Goal: Find specific page/section: Find specific page/section

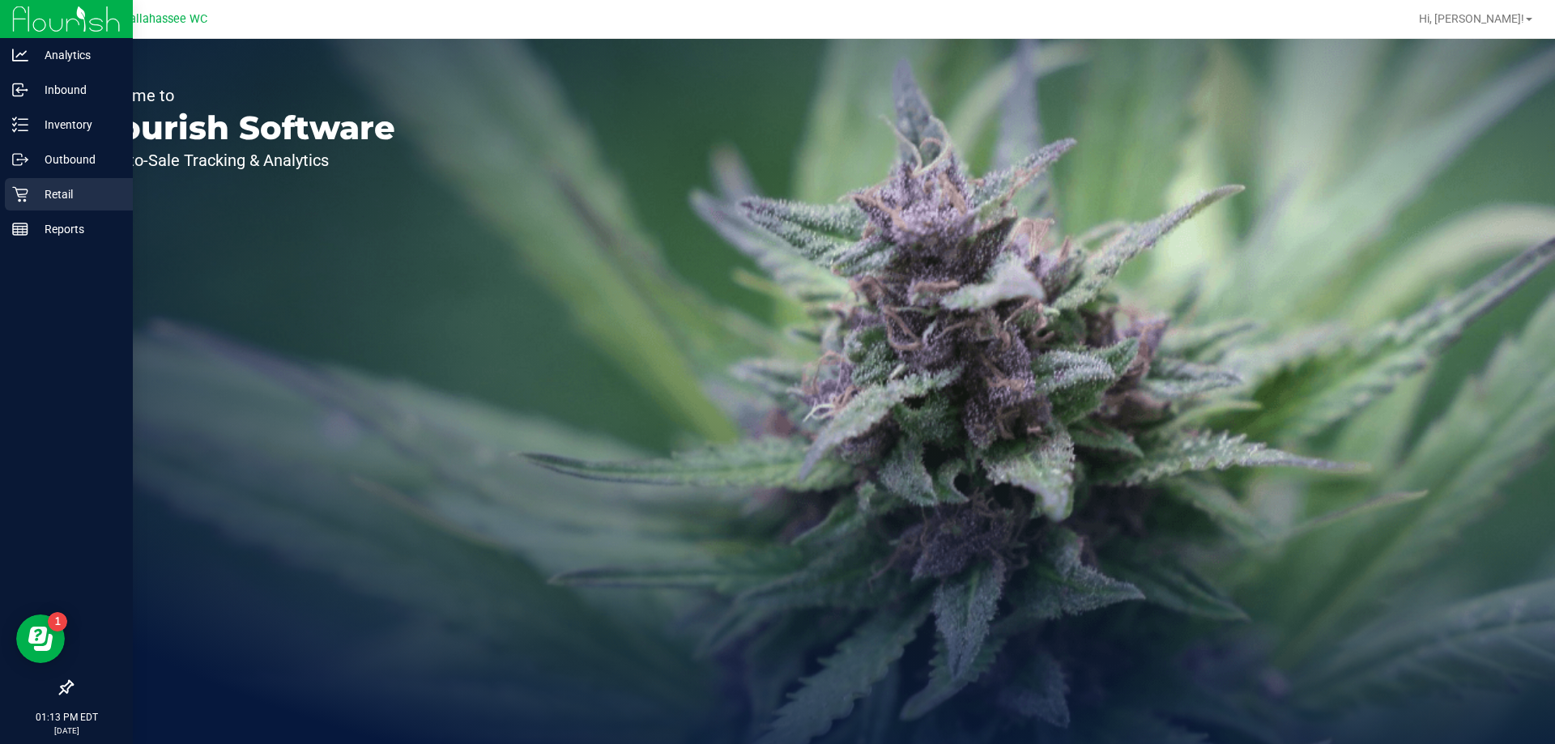
click at [32, 181] on div "Retail" at bounding box center [69, 194] width 128 height 32
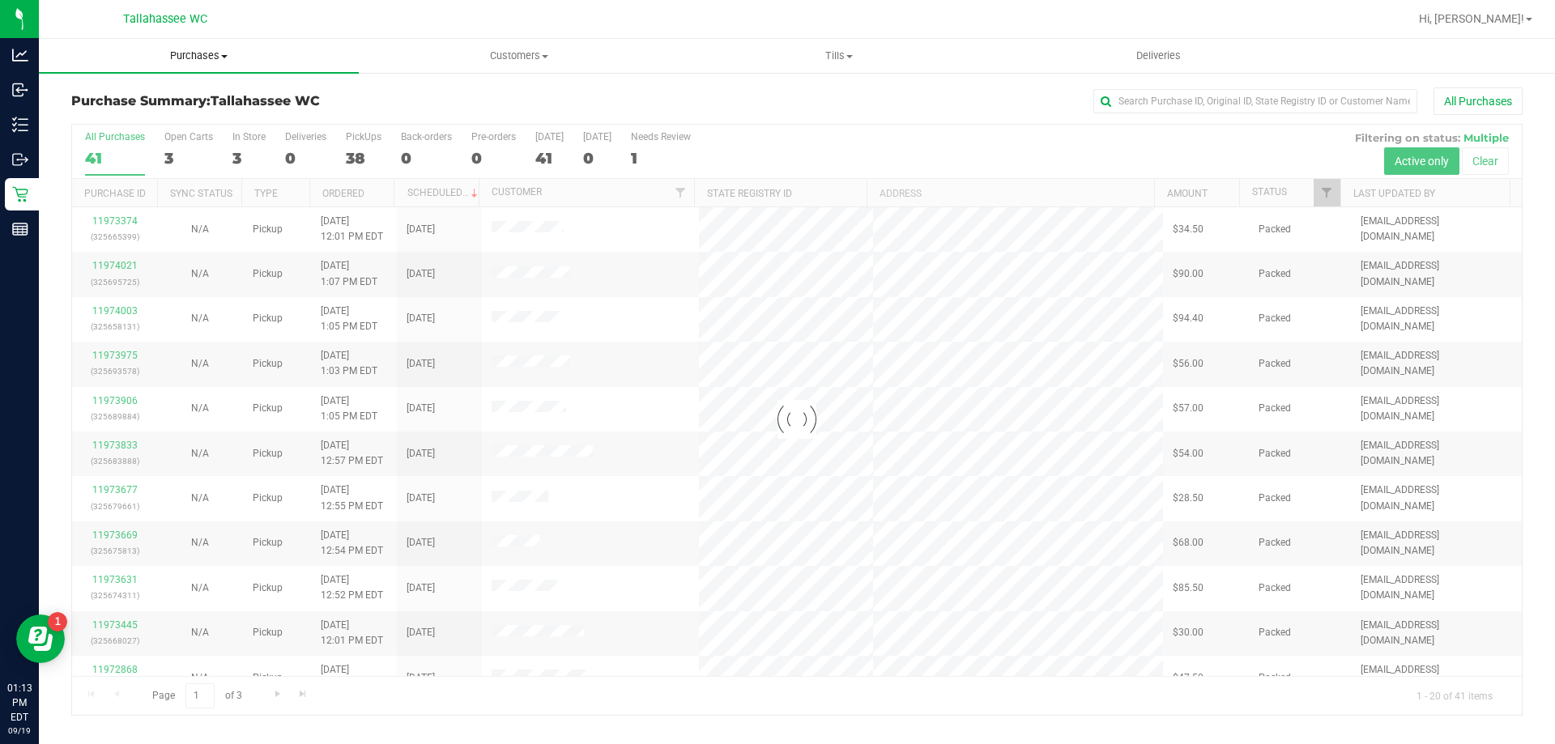
click at [166, 65] on uib-tab-heading "Purchases Summary of purchases Fulfillment All purchases" at bounding box center [199, 56] width 320 height 34
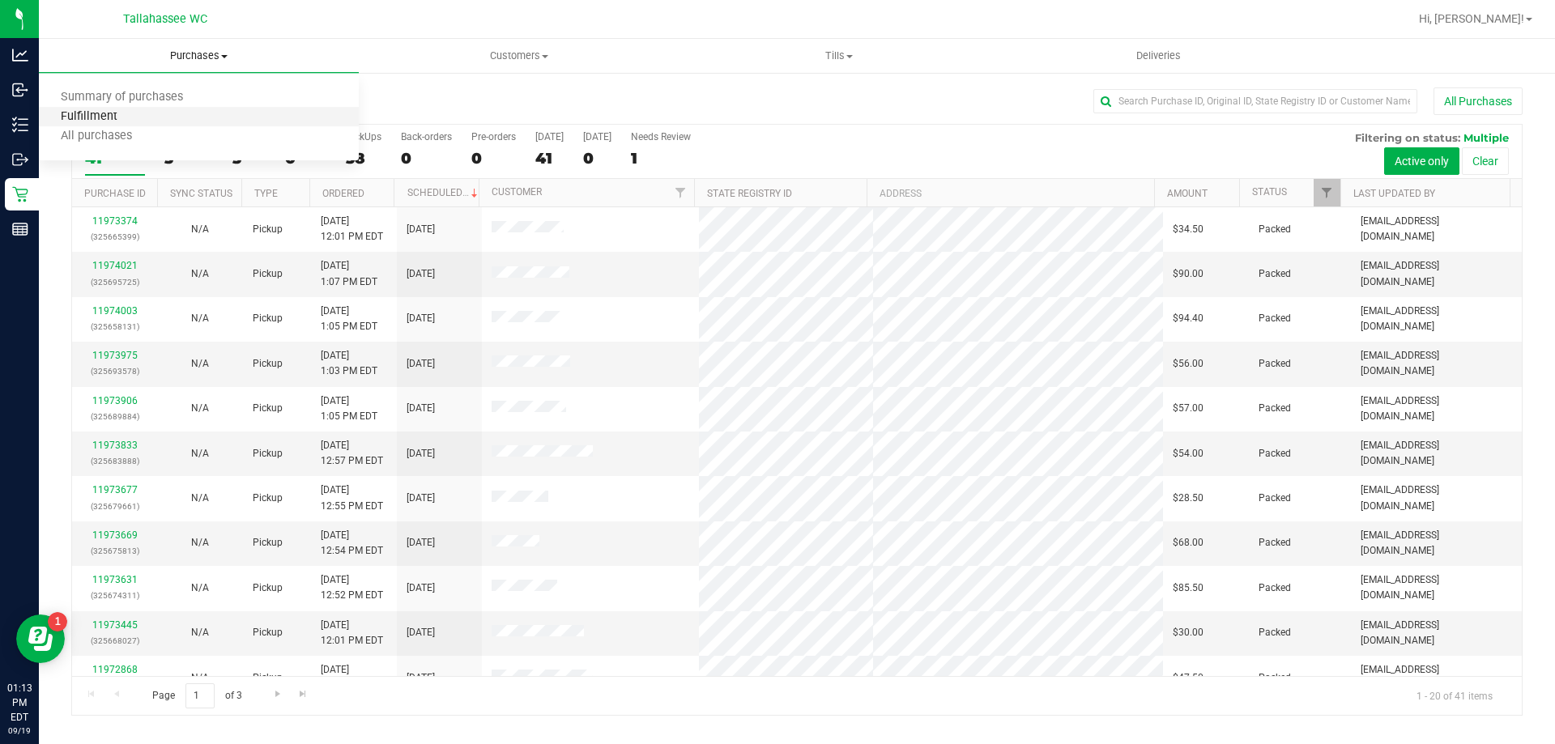
click at [106, 110] on span "Fulfillment" at bounding box center [89, 117] width 100 height 14
